Goal: Check status: Check status

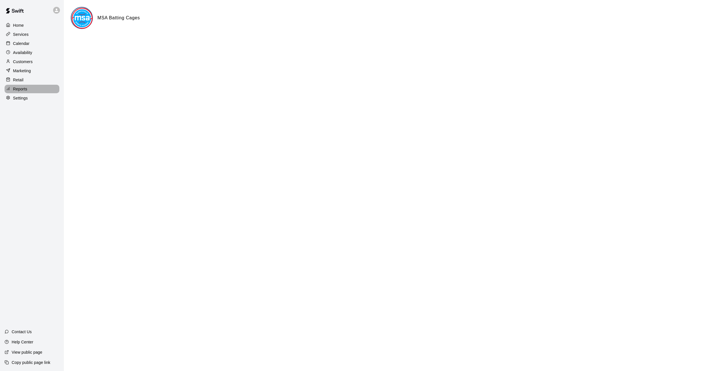
click at [22, 91] on p "Reports" at bounding box center [20, 89] width 14 height 6
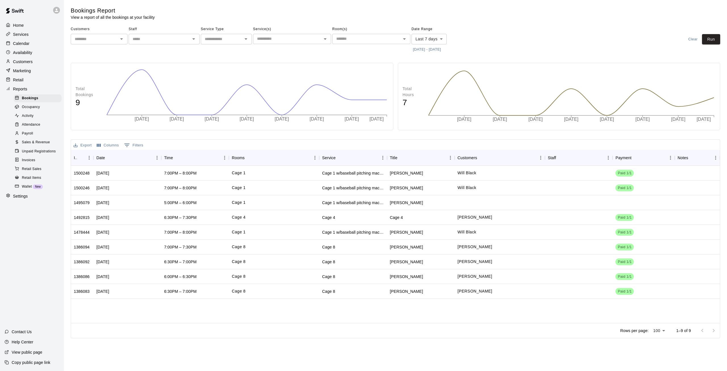
click at [45, 145] on span "Sales & Revenue" at bounding box center [36, 143] width 28 height 6
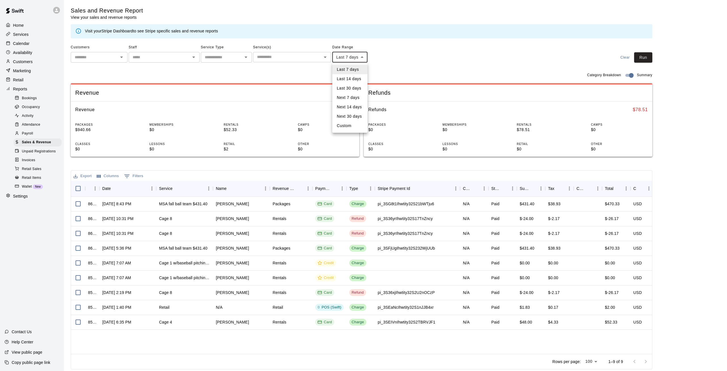
click at [362, 57] on body "Home Services Calendar Availability Customers Marketing Retail Reports Bookings…" at bounding box center [363, 185] width 727 height 371
click at [343, 126] on li "Custom" at bounding box center [349, 125] width 35 height 9
type input "******"
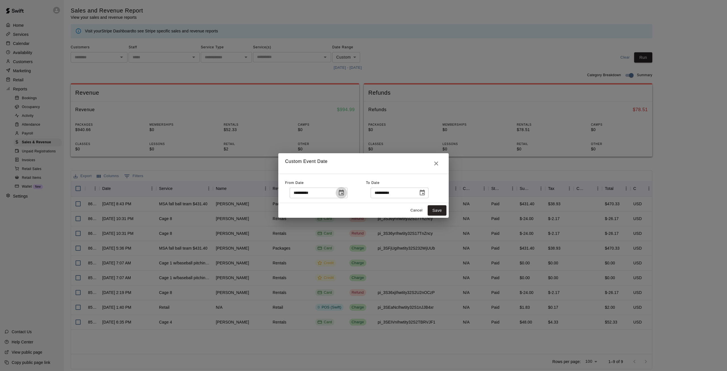
click at [345, 193] on icon "Choose date, selected date is Oct 2, 2025" at bounding box center [341, 192] width 7 height 7
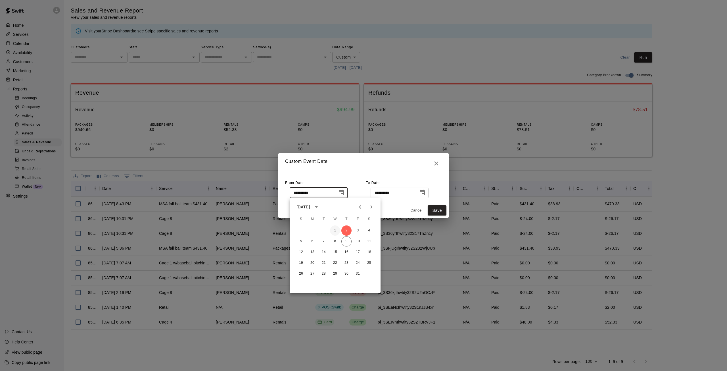
click at [335, 230] on button "1" at bounding box center [335, 230] width 10 height 10
type input "**********"
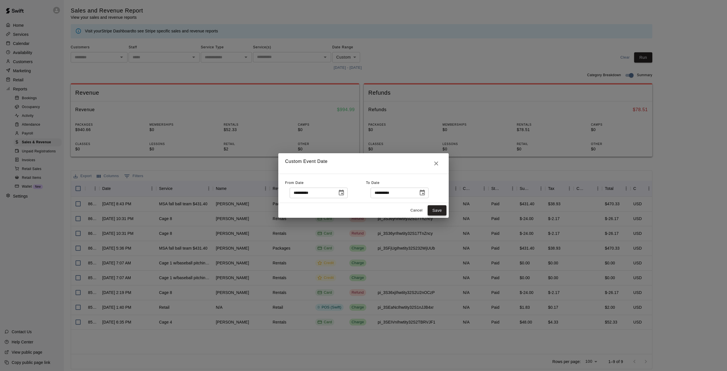
drag, startPoint x: 440, startPoint y: 209, endPoint x: 486, endPoint y: 192, distance: 49.4
click at [440, 209] on button "Save" at bounding box center [437, 210] width 19 height 11
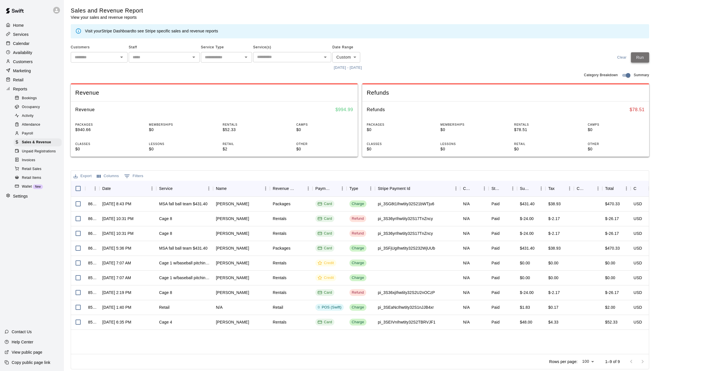
click at [644, 57] on button "Run" at bounding box center [640, 57] width 18 height 11
